Goal: Information Seeking & Learning: Learn about a topic

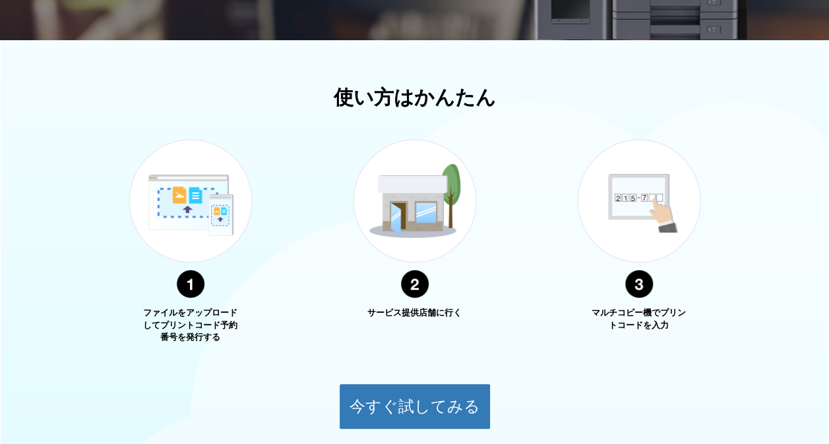
scroll to position [504, 0]
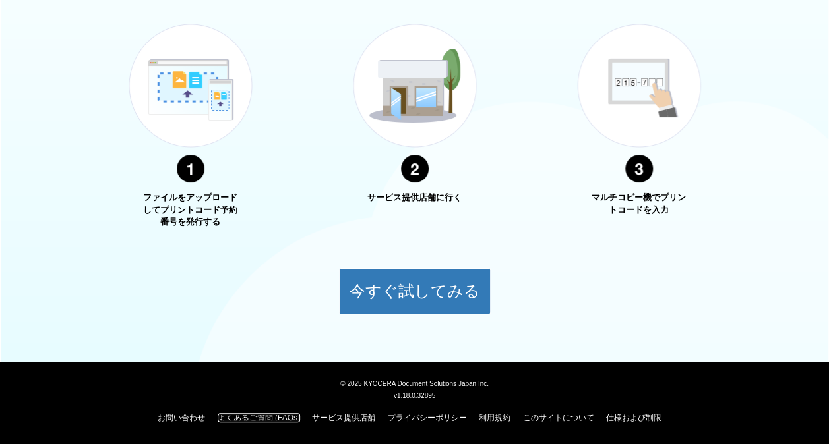
click at [262, 415] on link "よくあるご質問 (FAQs)" at bounding box center [259, 417] width 82 height 9
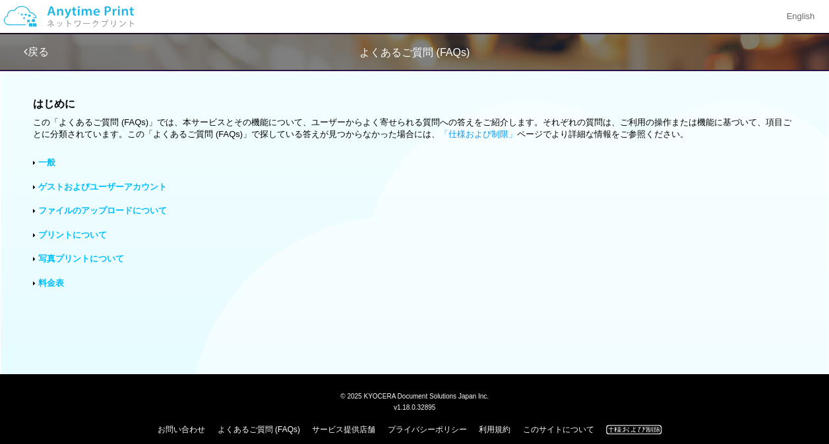
click at [631, 430] on link "仕様および制限" at bounding box center [633, 429] width 55 height 9
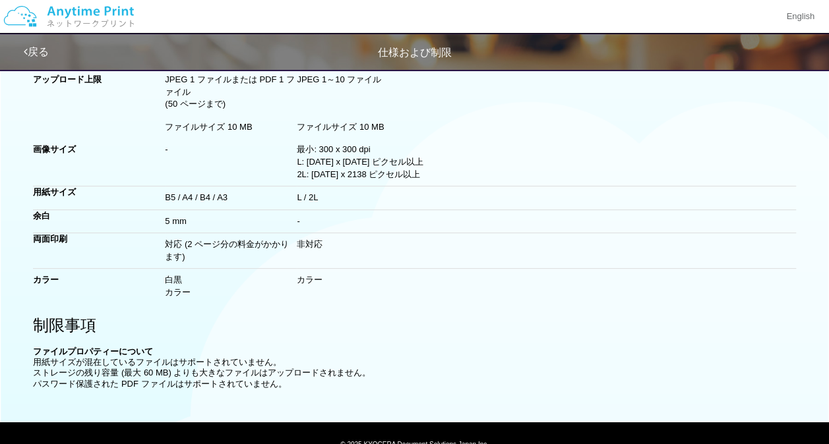
scroll to position [208, 0]
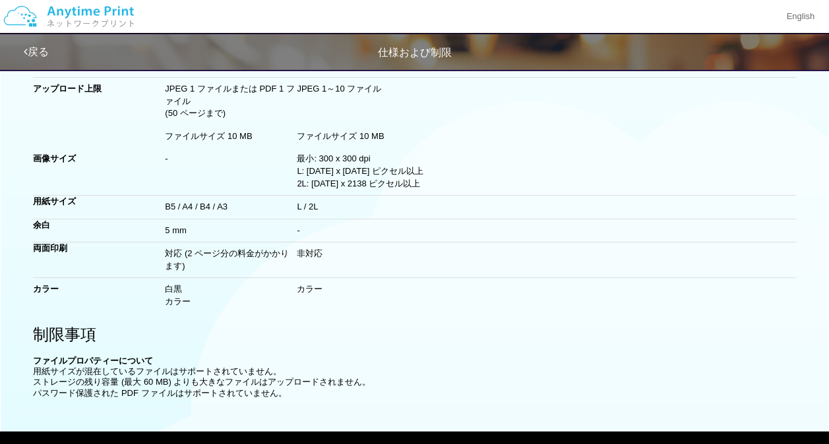
click at [345, 351] on div "ファイルプロパティーについて" at bounding box center [414, 359] width 762 height 16
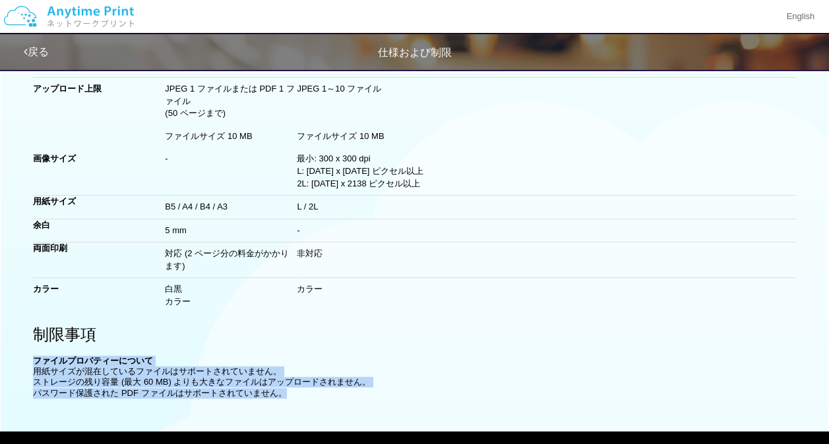
drag, startPoint x: 36, startPoint y: 356, endPoint x: 301, endPoint y: 390, distance: 267.2
click at [301, 390] on div "仕様 推奨ブラウザー Windows: Chrome (最新バージョン)、Internet Explorer 11、Microsoft Edge (最新バージ…" at bounding box center [414, 143] width 762 height 512
copy div "ファイルプロパティーについて 用紙サイズが混在しているファイルはサポートされていません。 ストレージの残り容量 (最大 60 MB) よりも大きなファイルはア…"
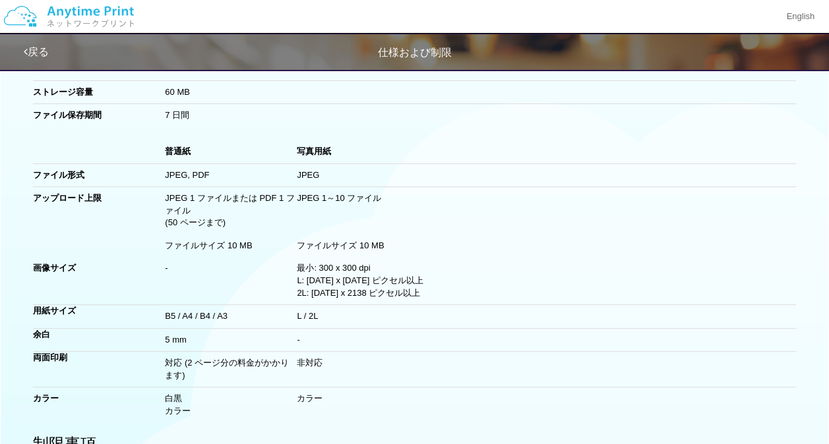
scroll to position [113, 0]
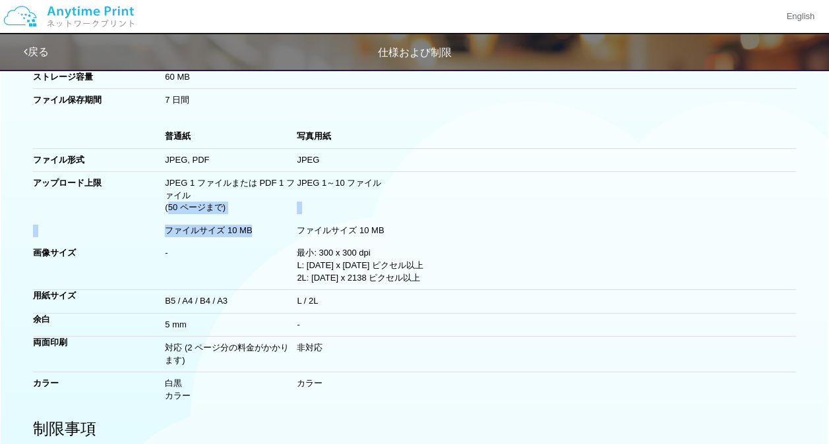
drag, startPoint x: 169, startPoint y: 207, endPoint x: 252, endPoint y: 226, distance: 84.6
click at [252, 226] on tbody "普通紙 写真用紙 ファイル形式 JPEG, PDF JPEG アップロード上限 JPEG 1 ファイルまたは PDF 1 ファイル JPEG 1～10 ファイ…" at bounding box center [414, 266] width 762 height 282
copy tbody "50 ページまで) ファイルサイズ 10 MB"
